Goal: Task Accomplishment & Management: Manage account settings

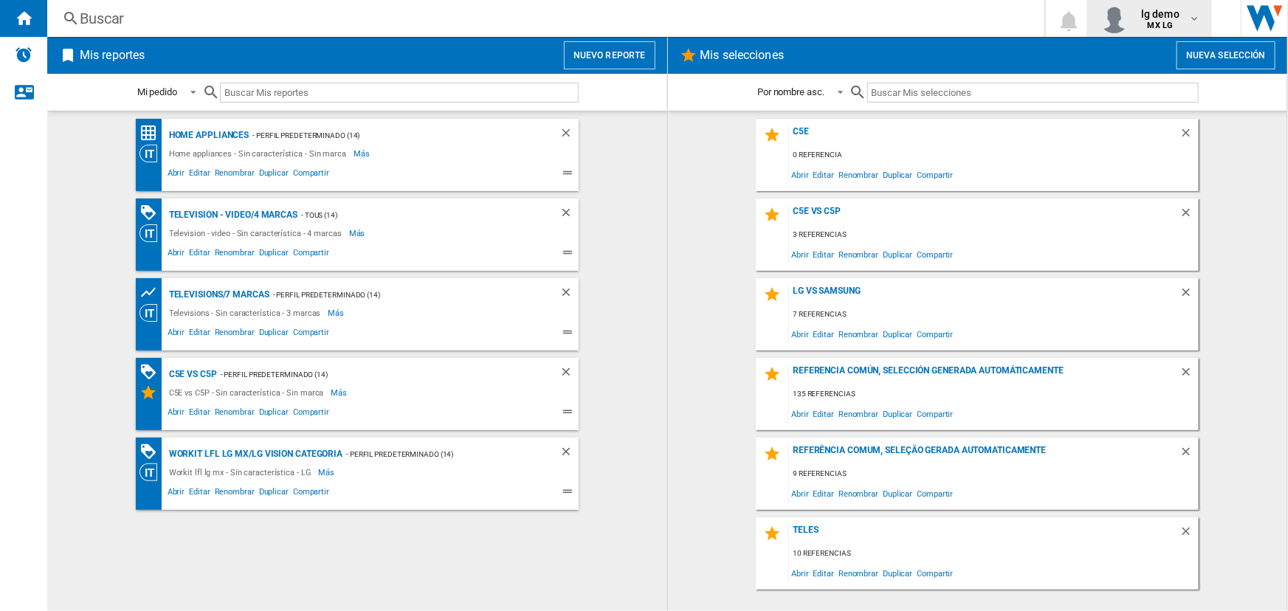
click at [1029, 15] on span "lg demo" at bounding box center [1160, 14] width 38 height 15
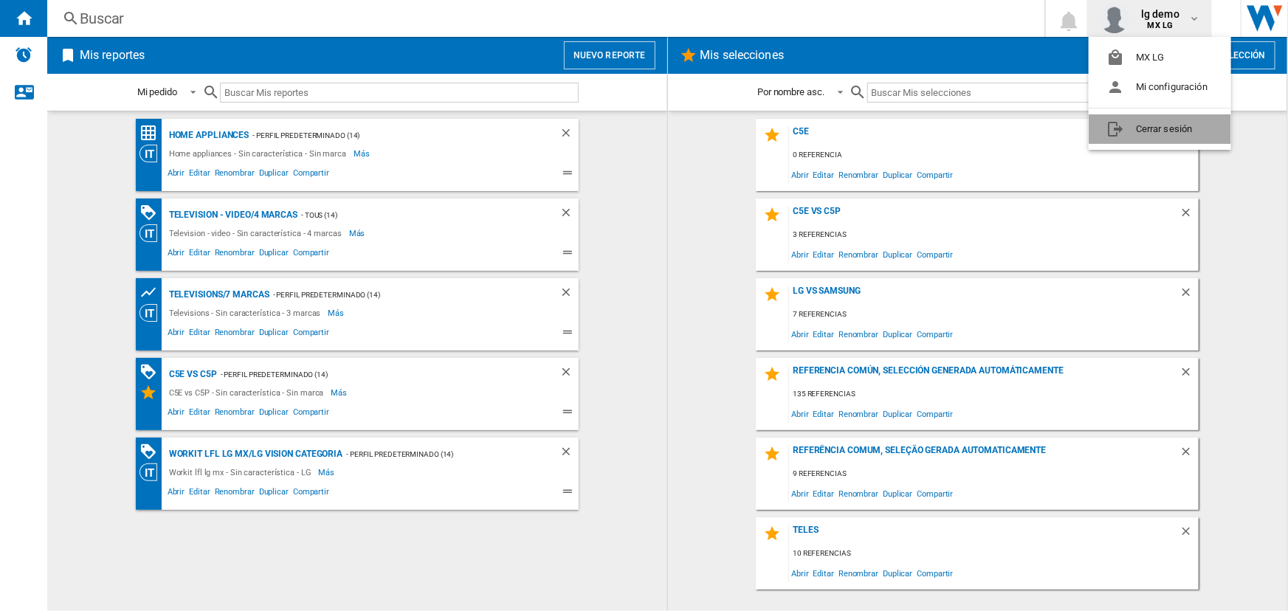
click at [1029, 117] on button "Cerrar sesión" at bounding box center [1160, 129] width 142 height 30
